Goal: Find specific page/section: Find specific page/section

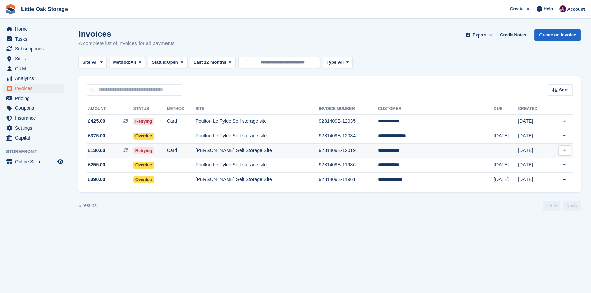
click at [303, 149] on td "[PERSON_NAME] Self Storage Site" at bounding box center [256, 150] width 123 height 15
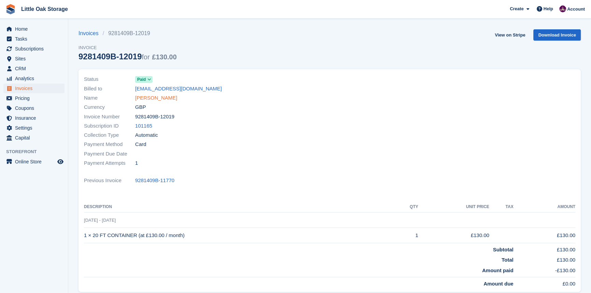
click at [153, 98] on link "[PERSON_NAME]" at bounding box center [156, 98] width 42 height 8
